Goal: Task Accomplishment & Management: Manage account settings

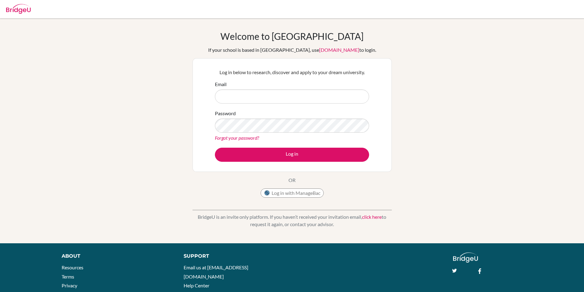
scroll to position [31, 0]
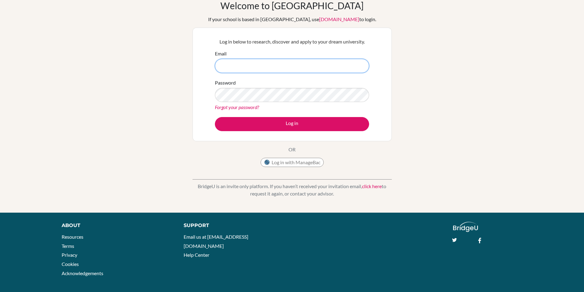
click at [248, 66] on input "Email" at bounding box center [292, 66] width 154 height 14
click at [270, 65] on input "uzakbaev.bekten.univer" at bounding box center [292, 66] width 154 height 14
type input "[EMAIL_ADDRESS][DOMAIN_NAME]"
click at [525, 242] on div "twitter facebook" at bounding box center [487, 238] width 78 height 7
click at [215, 117] on button "Log in" at bounding box center [292, 124] width 154 height 14
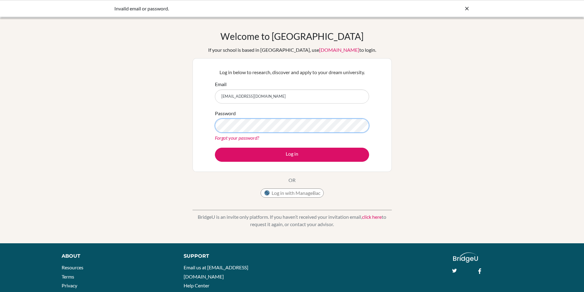
click at [215, 148] on button "Log in" at bounding box center [292, 155] width 154 height 14
click at [181, 130] on div "Welcome to BridgeU If your school is based in China, use app.bridge-u.com.cn to…" at bounding box center [292, 131] width 584 height 200
click at [215, 148] on button "Log in" at bounding box center [292, 155] width 154 height 14
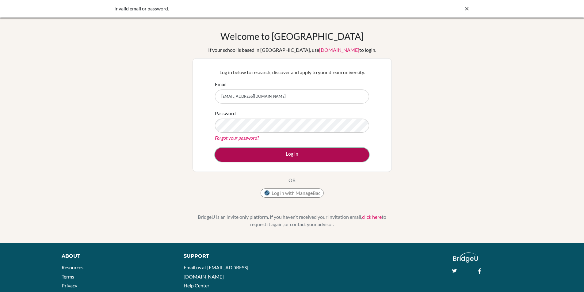
click at [267, 152] on button "Log in" at bounding box center [292, 155] width 154 height 14
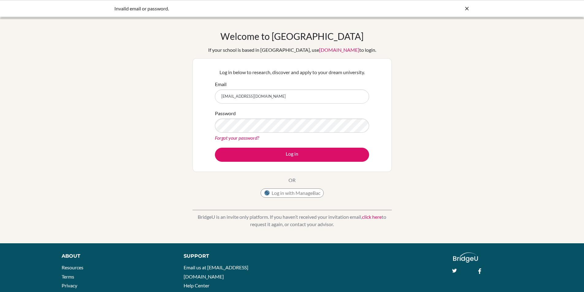
click at [238, 97] on input "[EMAIL_ADDRESS][DOMAIN_NAME]" at bounding box center [292, 96] width 154 height 14
click at [243, 97] on input "[EMAIL_ADDRESS][DOMAIN_NAME]" at bounding box center [292, 96] width 154 height 14
click at [251, 96] on input "[EMAIL_ADDRESS][DOMAIN_NAME]" at bounding box center [292, 96] width 154 height 14
click at [258, 97] on input "[EMAIL_ADDRESS][DOMAIN_NAME]" at bounding box center [292, 96] width 154 height 14
drag, startPoint x: 237, startPoint y: 96, endPoint x: 247, endPoint y: 95, distance: 10.8
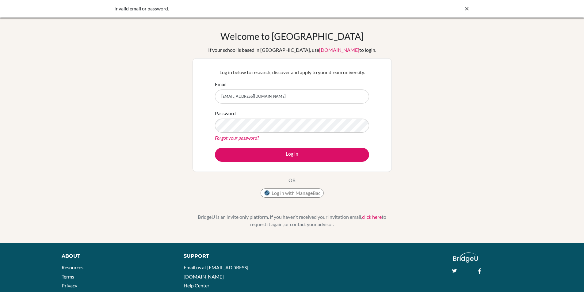
click at [237, 96] on input "[EMAIL_ADDRESS][DOMAIN_NAME]" at bounding box center [292, 96] width 154 height 14
type input "uzakbaew.bekten.univer@gmail.com"
click at [248, 117] on div "Password Forgot your password?" at bounding box center [292, 126] width 154 height 32
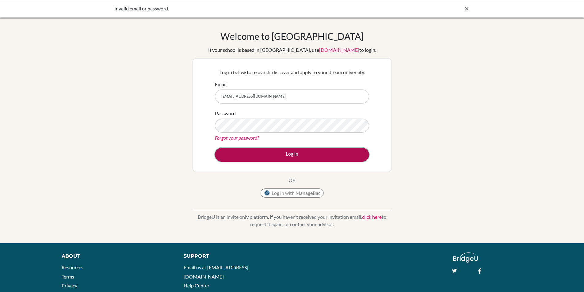
click at [285, 161] on button "Log in" at bounding box center [292, 155] width 154 height 14
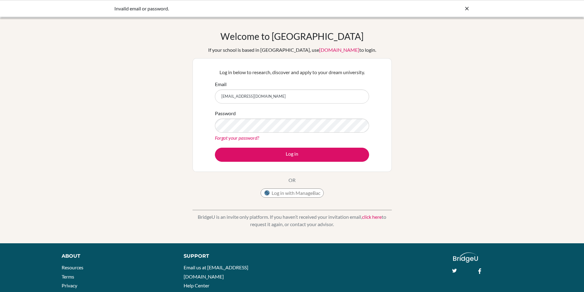
click at [248, 118] on div "Password Forgot your password?" at bounding box center [292, 126] width 154 height 32
click at [215, 148] on button "Log in" at bounding box center [292, 155] width 154 height 14
click at [238, 95] on input "uzakbaew.bekten.univer@gmail.com" at bounding box center [292, 96] width 154 height 14
type input "[EMAIL_ADDRESS][DOMAIN_NAME]"
click at [215, 148] on button "Log in" at bounding box center [292, 155] width 154 height 14
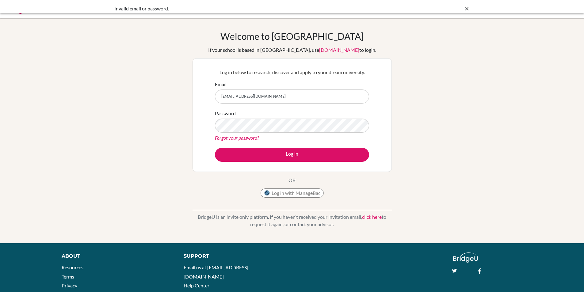
click at [252, 140] on link "Forgot your password?" at bounding box center [237, 138] width 44 height 6
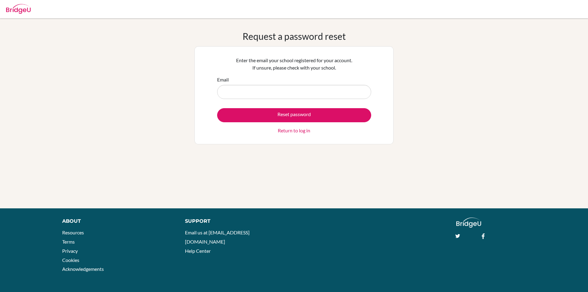
click at [274, 95] on input "Email" at bounding box center [294, 92] width 154 height 14
type input "[EMAIL_ADDRESS][DOMAIN_NAME]"
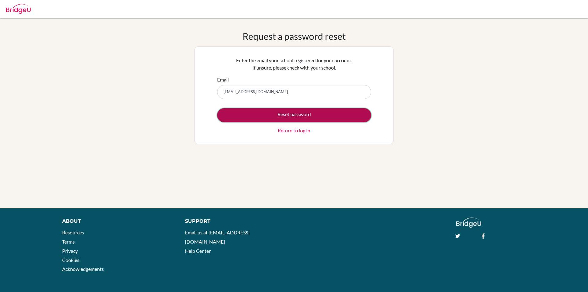
click at [295, 113] on button "Reset password" at bounding box center [294, 115] width 154 height 14
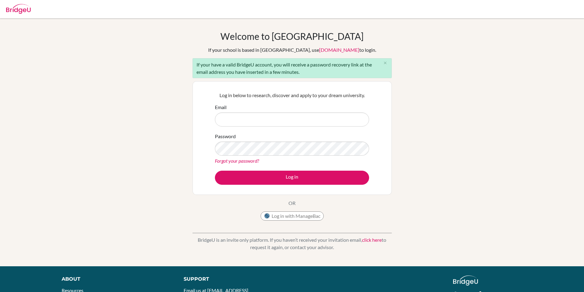
drag, startPoint x: 0, startPoint y: 0, endPoint x: 295, endPoint y: 113, distance: 316.3
click at [295, 113] on input "Email" at bounding box center [292, 119] width 154 height 14
drag, startPoint x: 269, startPoint y: 62, endPoint x: 239, endPoint y: 169, distance: 111.1
click at [239, 169] on form "Email Password Forgot your password? Log in" at bounding box center [292, 144] width 154 height 81
click at [259, 119] on input "Email" at bounding box center [292, 119] width 154 height 14
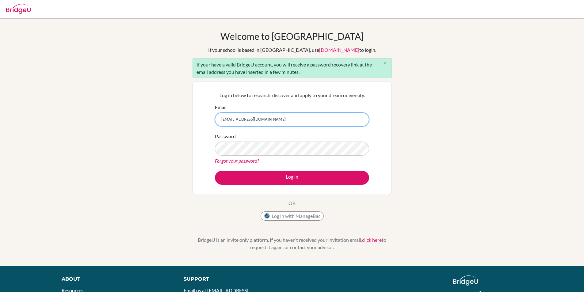
drag, startPoint x: 237, startPoint y: 117, endPoint x: 206, endPoint y: 116, distance: 30.6
click at [206, 116] on div "Log in below to research, discover and apply to your dream university. Email uz…" at bounding box center [291, 138] width 199 height 114
click at [222, 118] on input ".bekten.univer@gmail.com" at bounding box center [292, 119] width 154 height 14
click at [233, 119] on input "bekten.univer@gmail.com" at bounding box center [292, 119] width 154 height 14
type input "bekten.uzakbaev.univer@gmail.com"
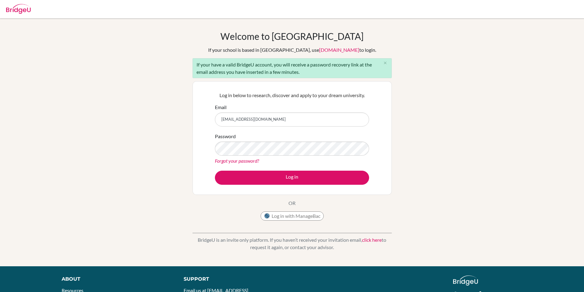
click at [241, 139] on div "Password Forgot your password?" at bounding box center [292, 149] width 154 height 32
click at [215, 171] on button "Log in" at bounding box center [292, 178] width 154 height 14
